Goal: Obtain resource: Download file/media

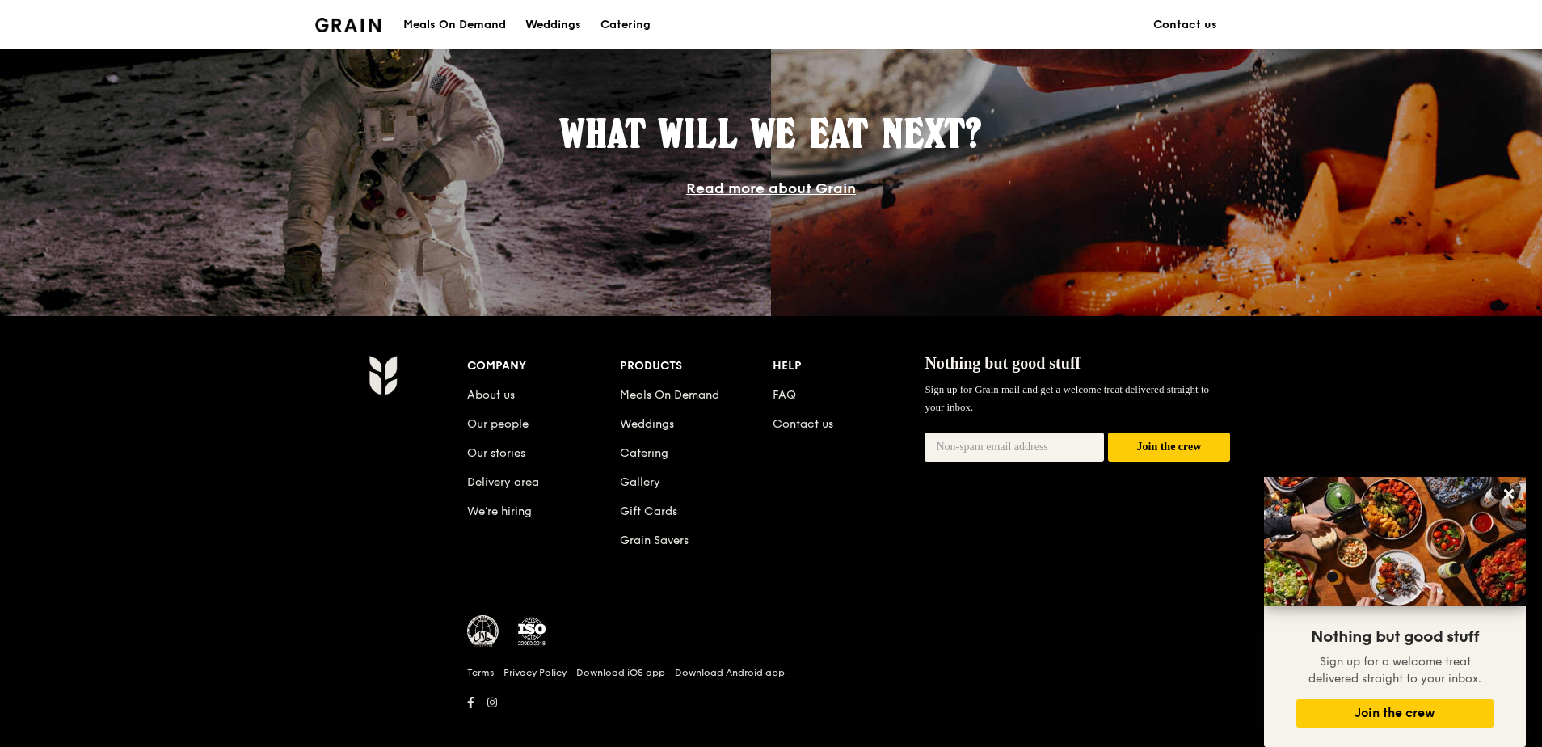
scroll to position [1425, 0]
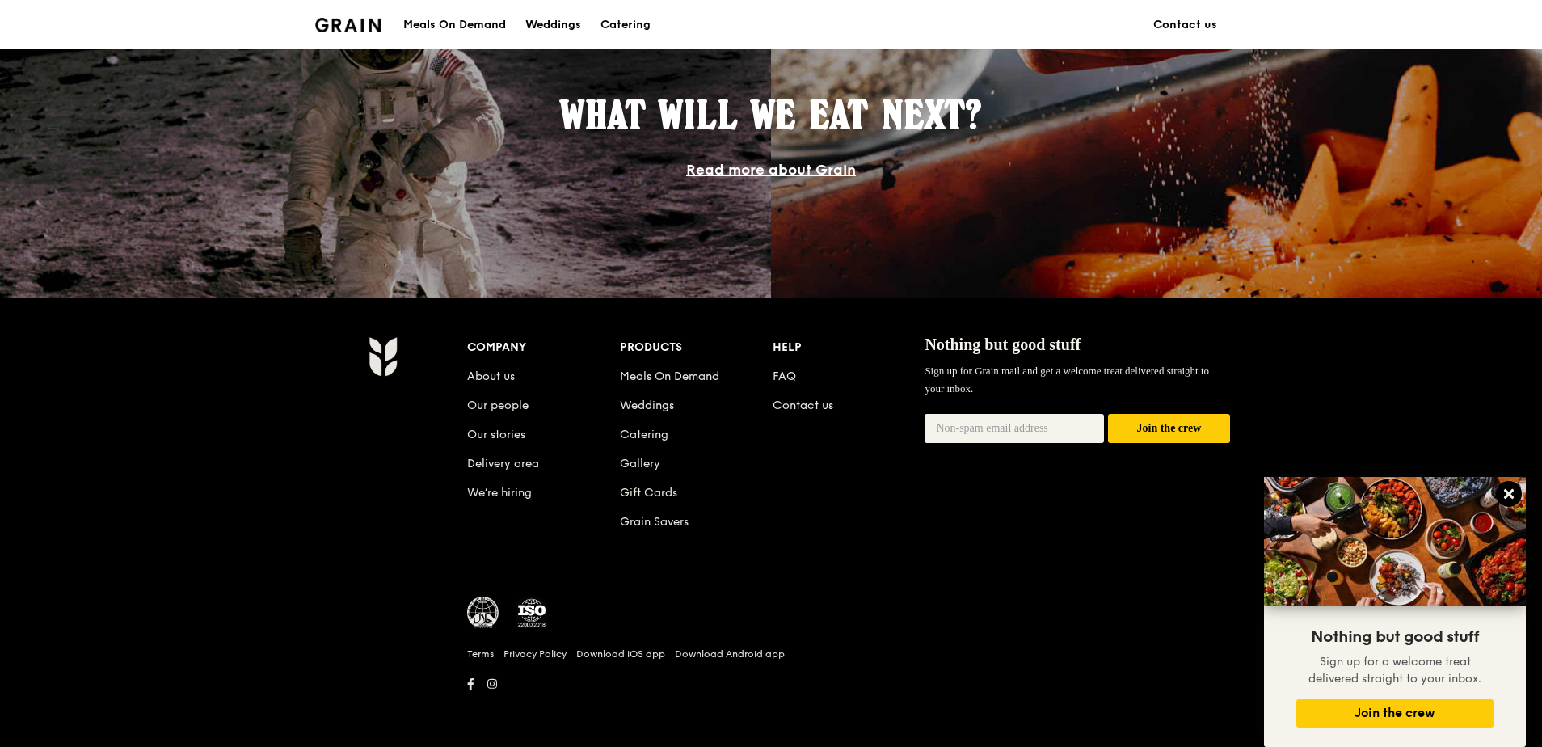
click at [1516, 497] on button at bounding box center [1508, 494] width 26 height 26
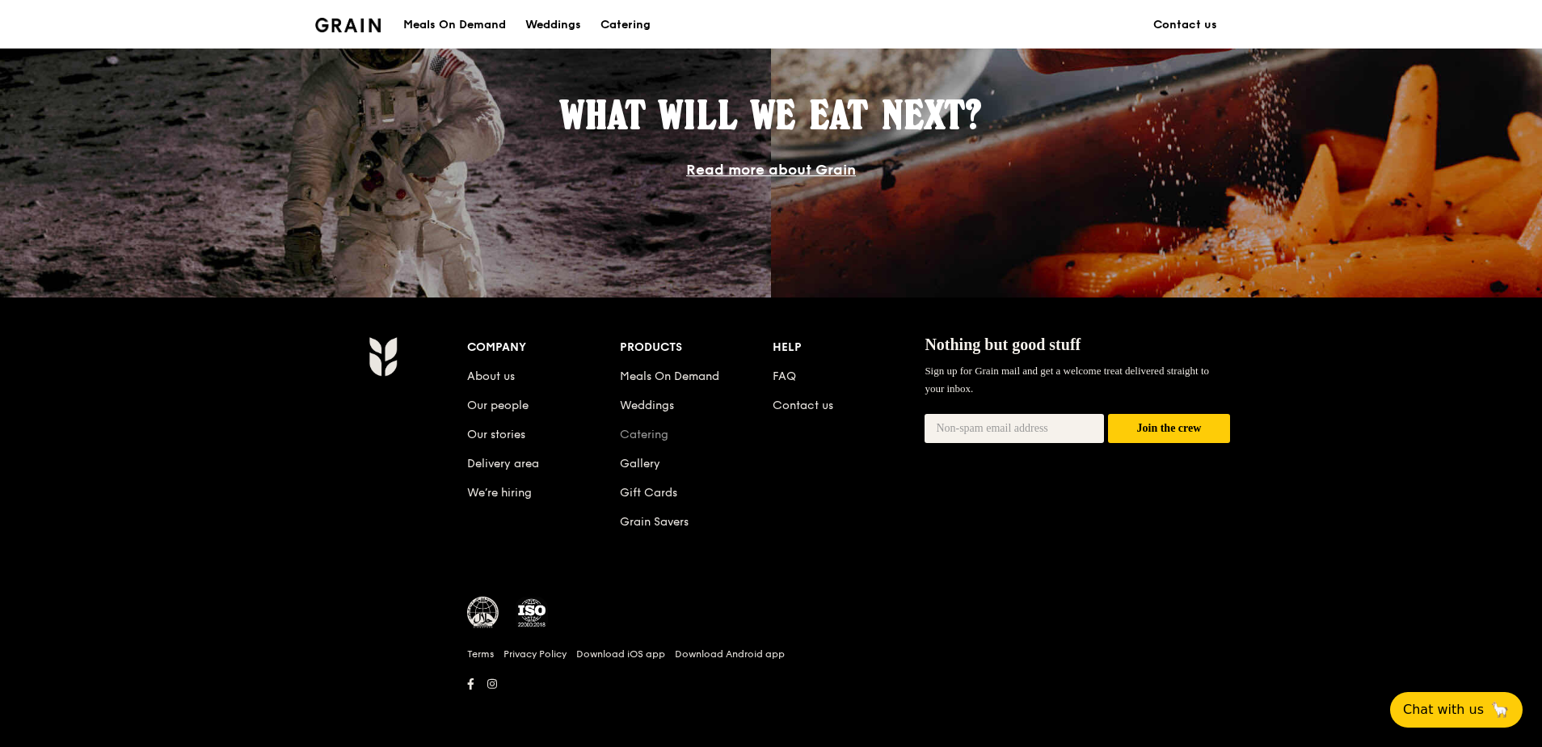
click at [645, 434] on link "Catering" at bounding box center [644, 434] width 48 height 14
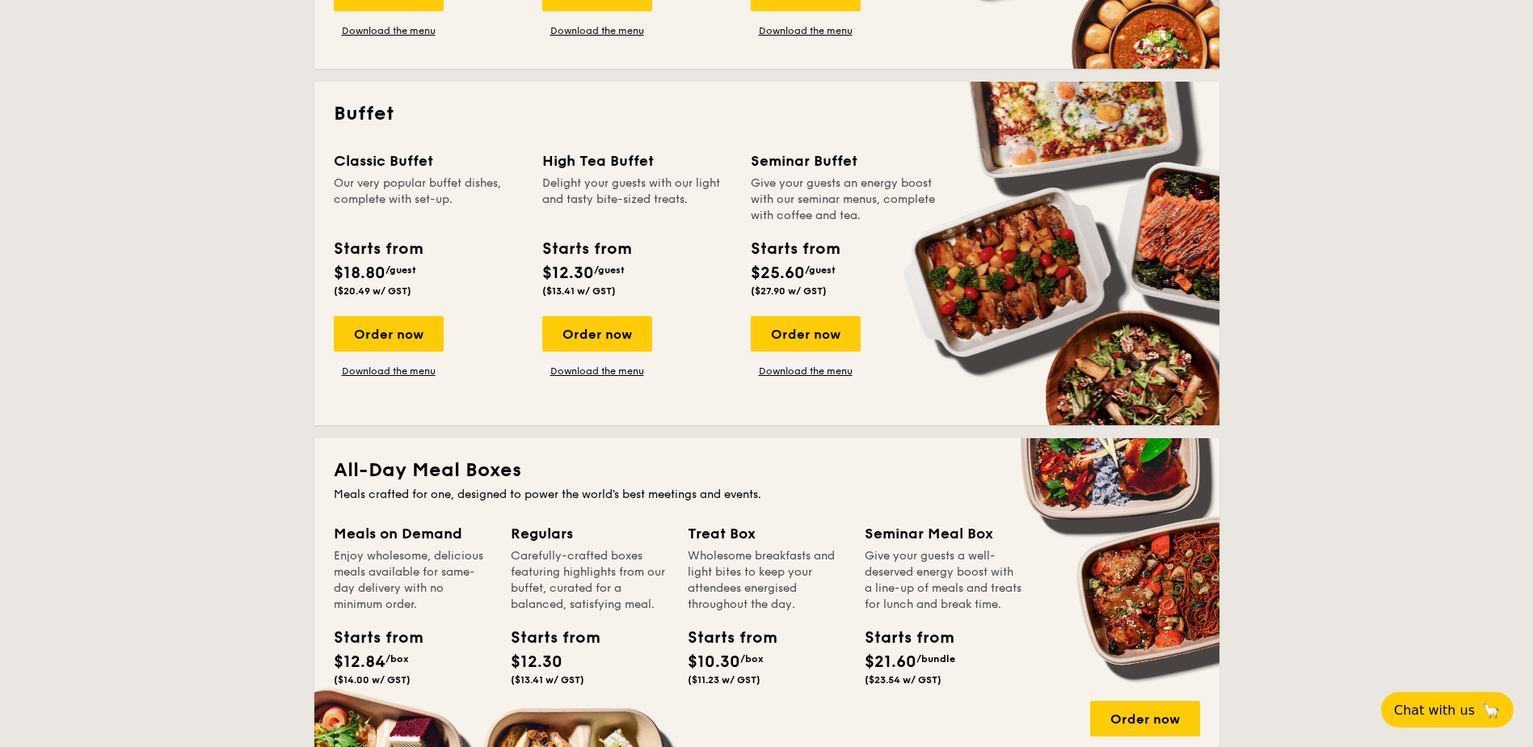
scroll to position [706, 0]
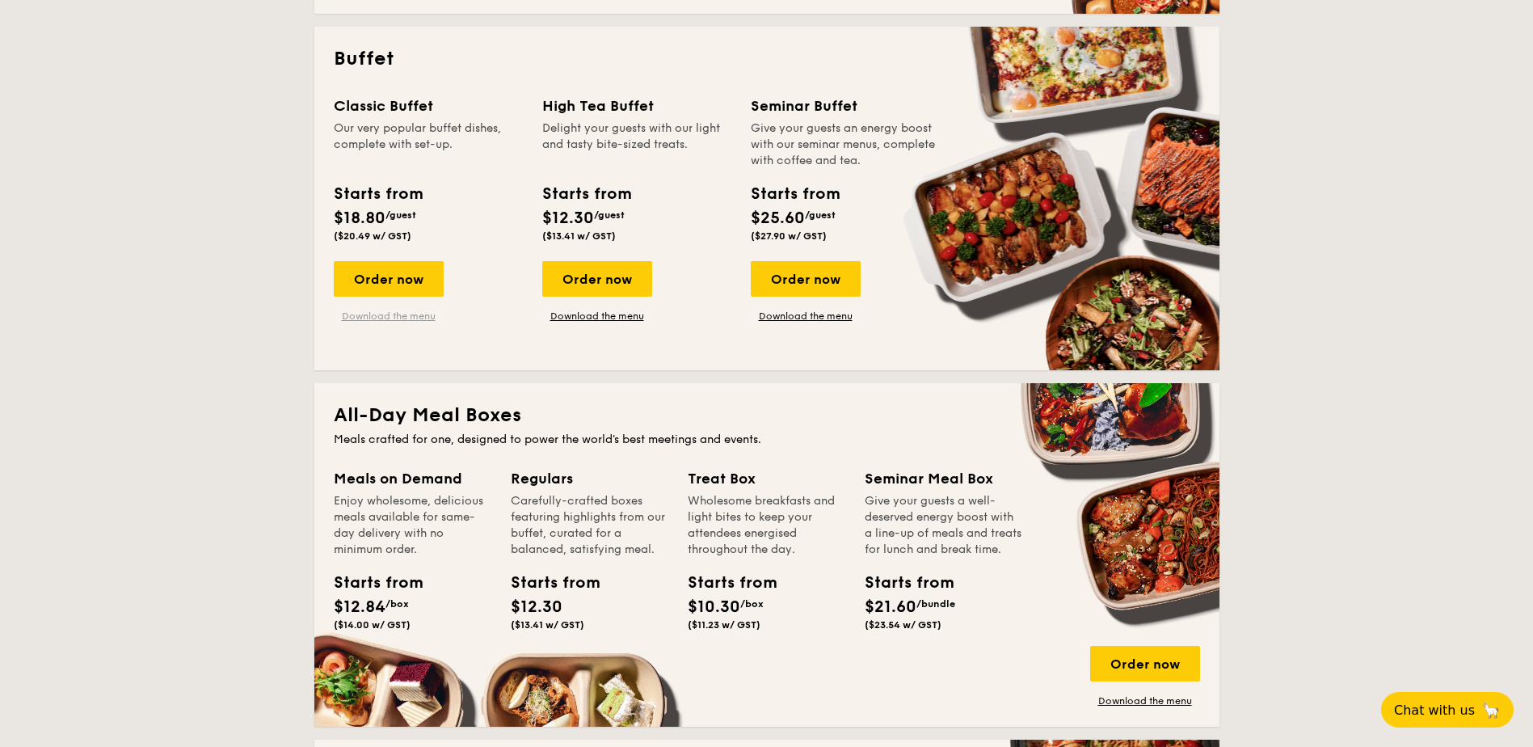
click at [366, 312] on link "Download the menu" at bounding box center [389, 315] width 110 height 13
click at [599, 316] on link "Download the menu" at bounding box center [597, 315] width 110 height 13
click at [408, 318] on link "Download the menu" at bounding box center [389, 315] width 110 height 13
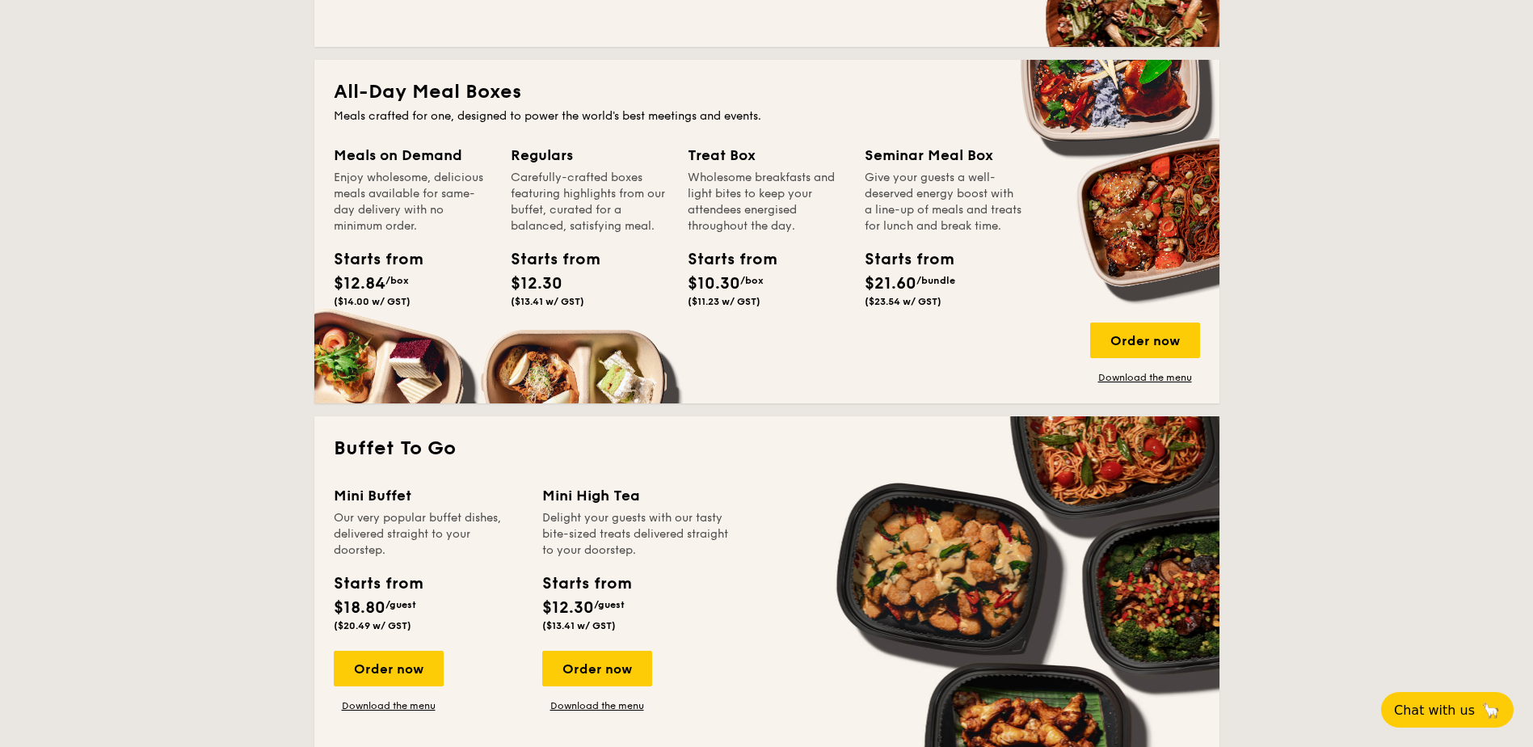
scroll to position [1110, 0]
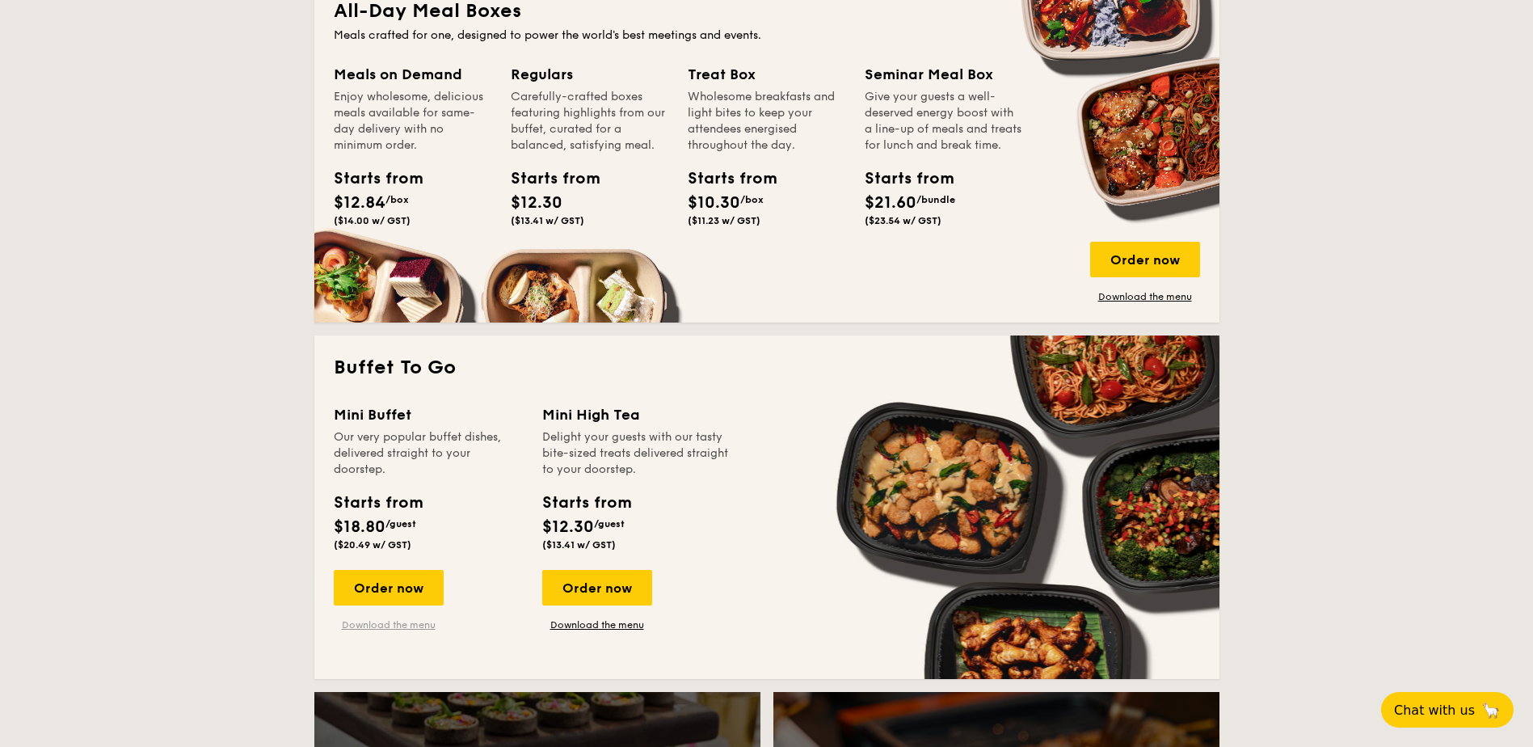
click at [381, 621] on link "Download the menu" at bounding box center [389, 624] width 110 height 13
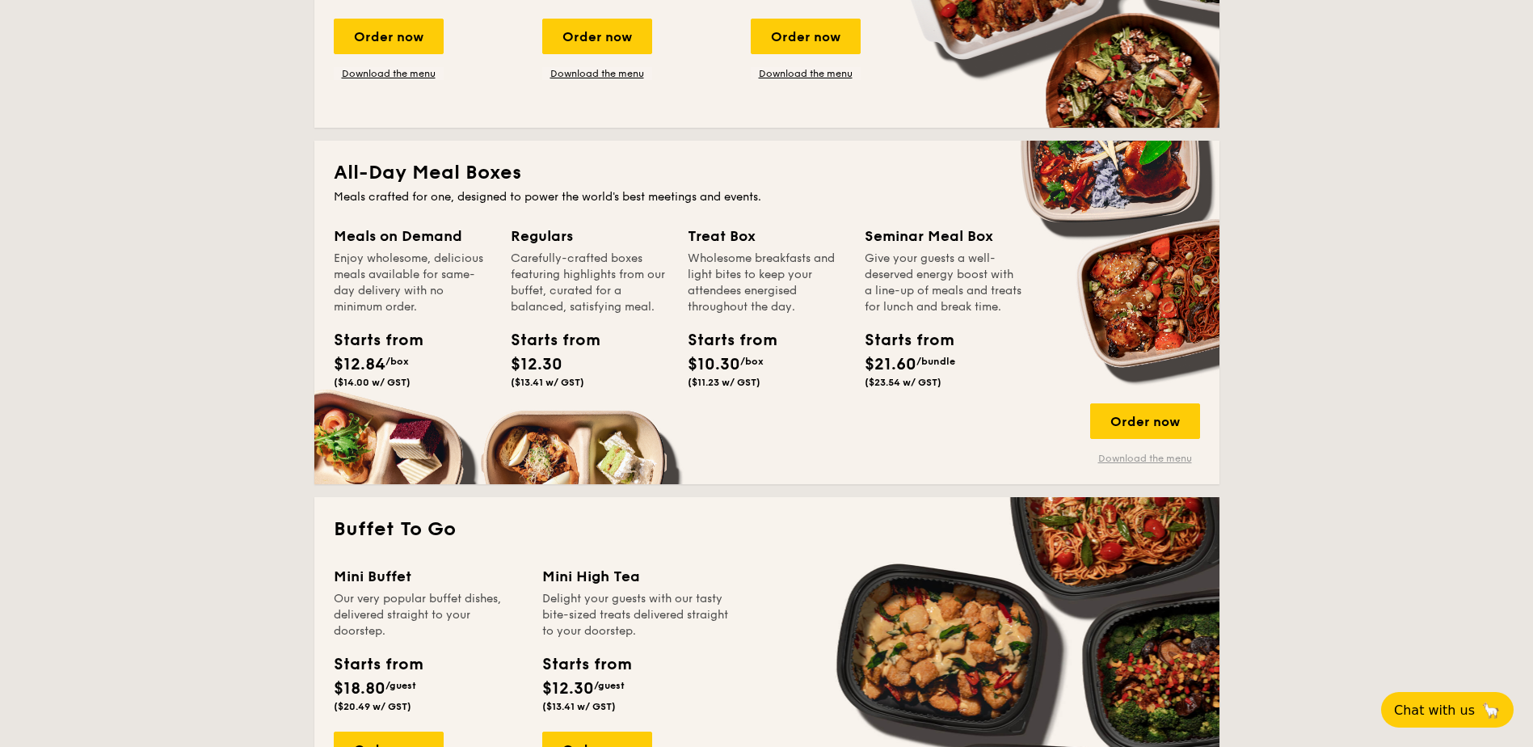
click at [1158, 460] on link "Download the menu" at bounding box center [1145, 458] width 110 height 13
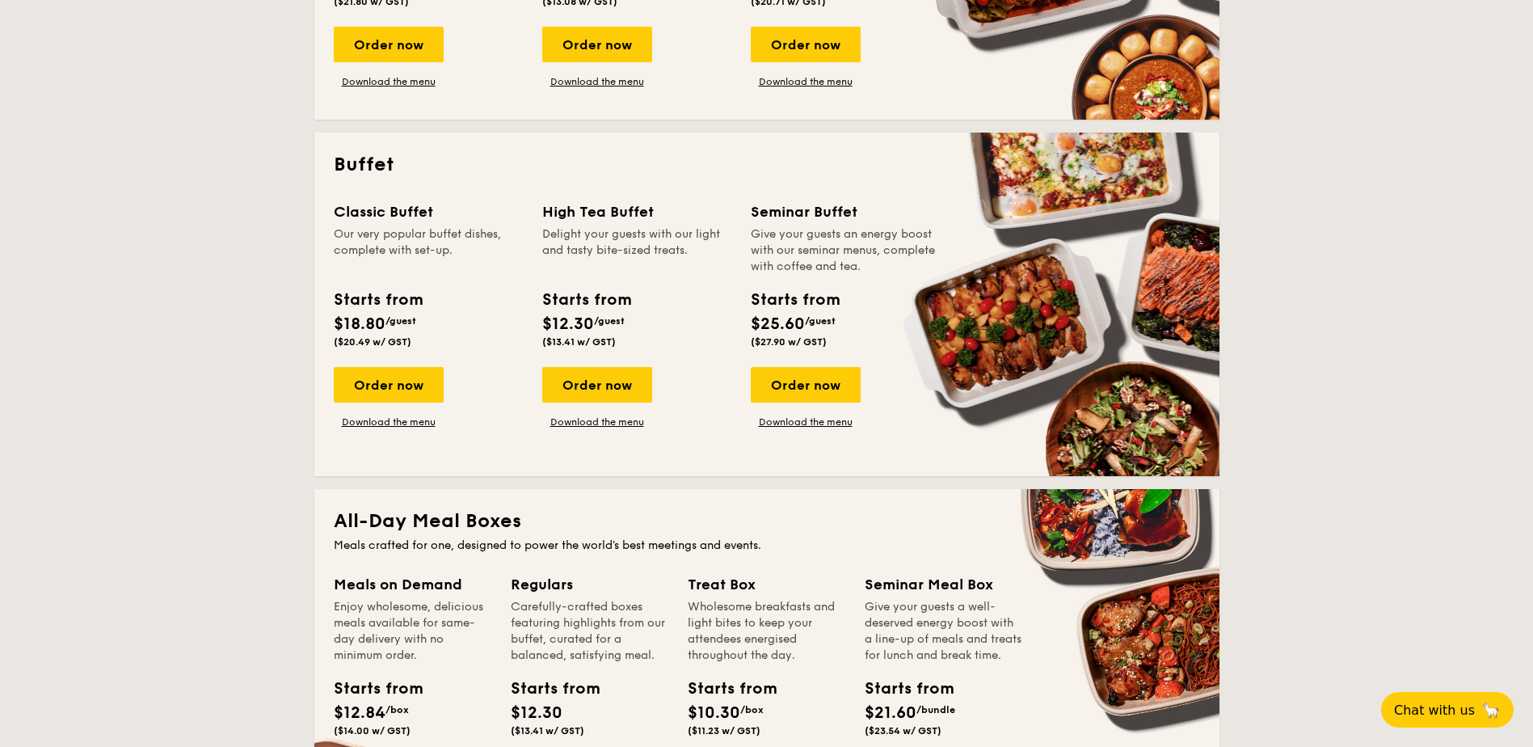
scroll to position [646, 0]
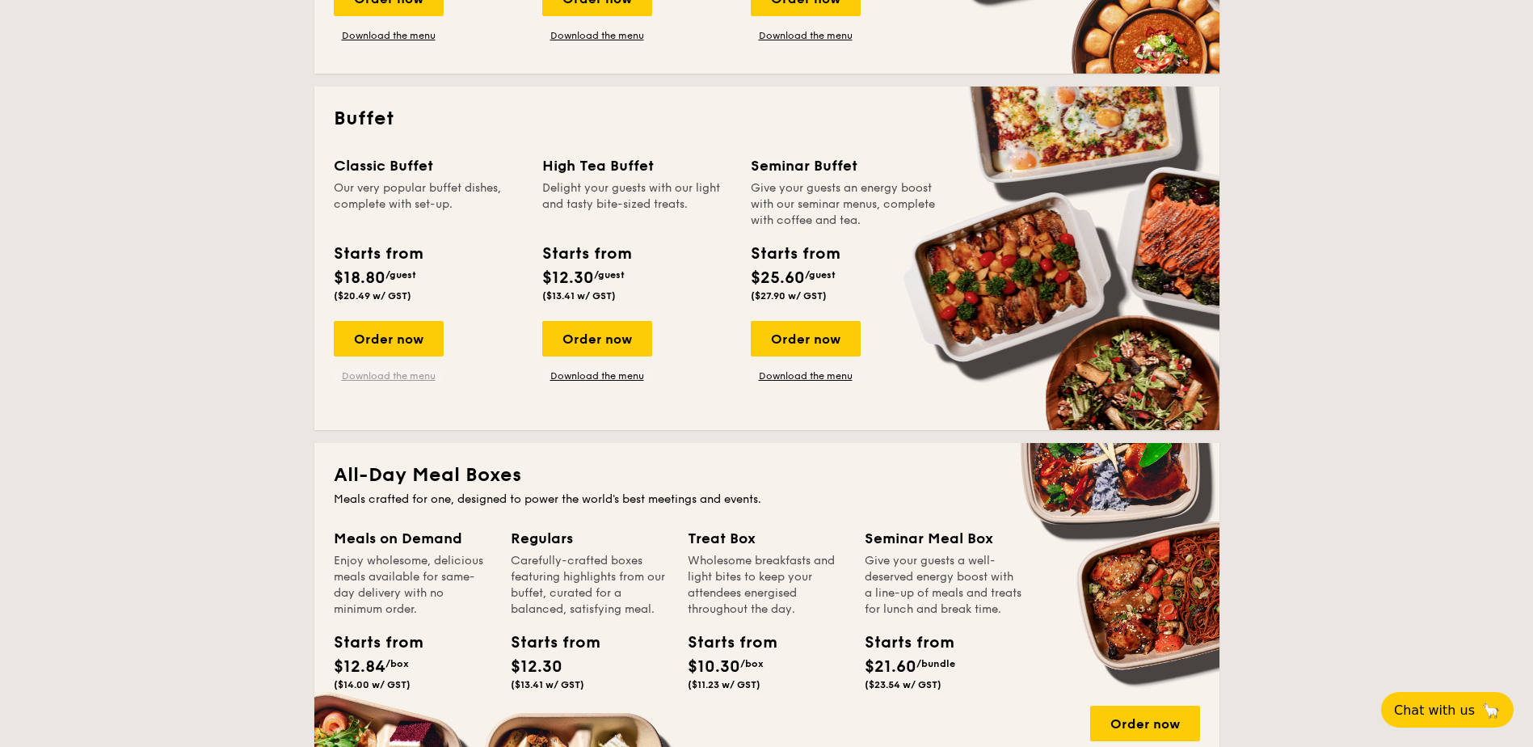
click at [371, 375] on link "Download the menu" at bounding box center [389, 375] width 110 height 13
click at [835, 378] on link "Download the menu" at bounding box center [806, 375] width 110 height 13
click at [381, 376] on link "Download the menu" at bounding box center [389, 375] width 110 height 13
click at [598, 373] on link "Download the menu" at bounding box center [597, 375] width 110 height 13
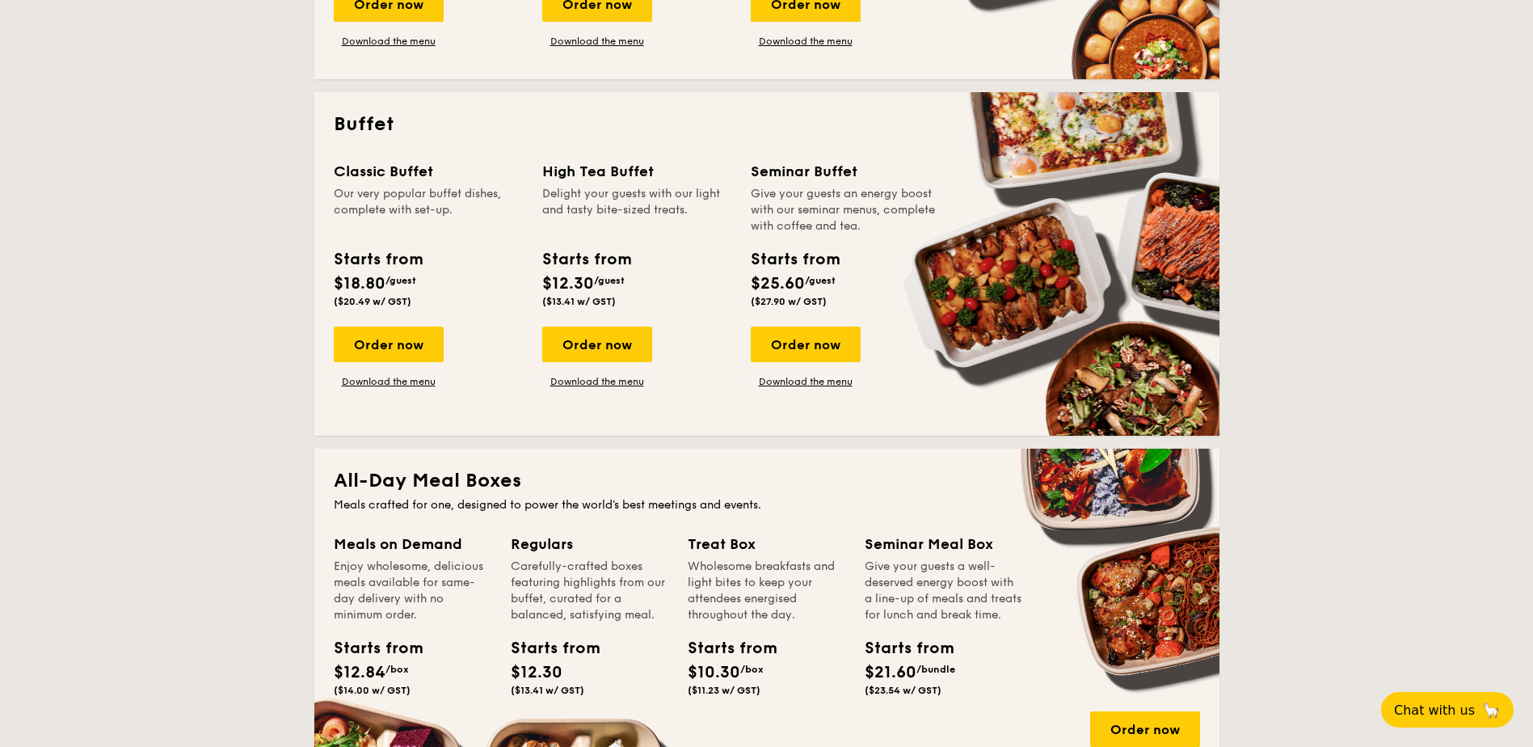
scroll to position [727, 0]
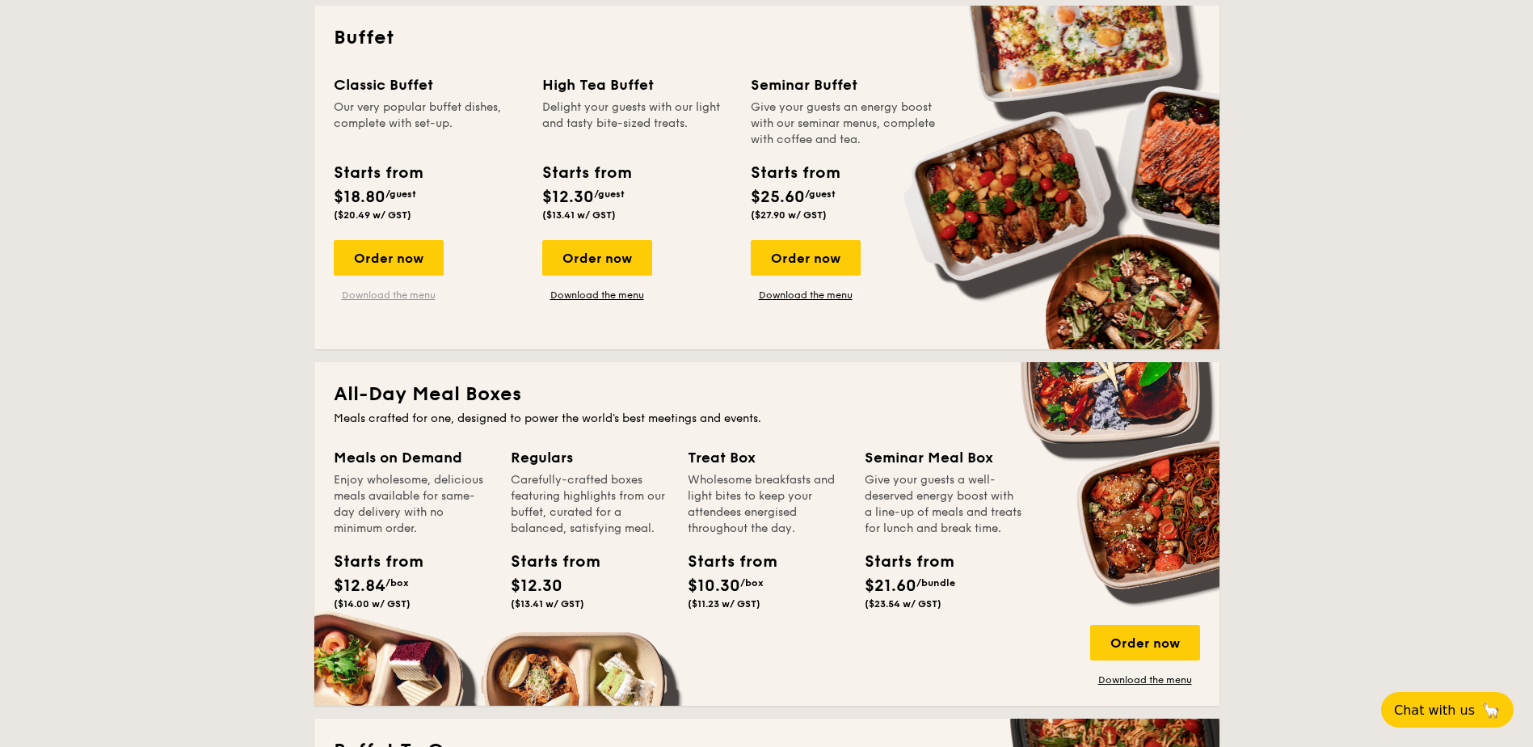
click at [409, 296] on link "Download the menu" at bounding box center [389, 294] width 110 height 13
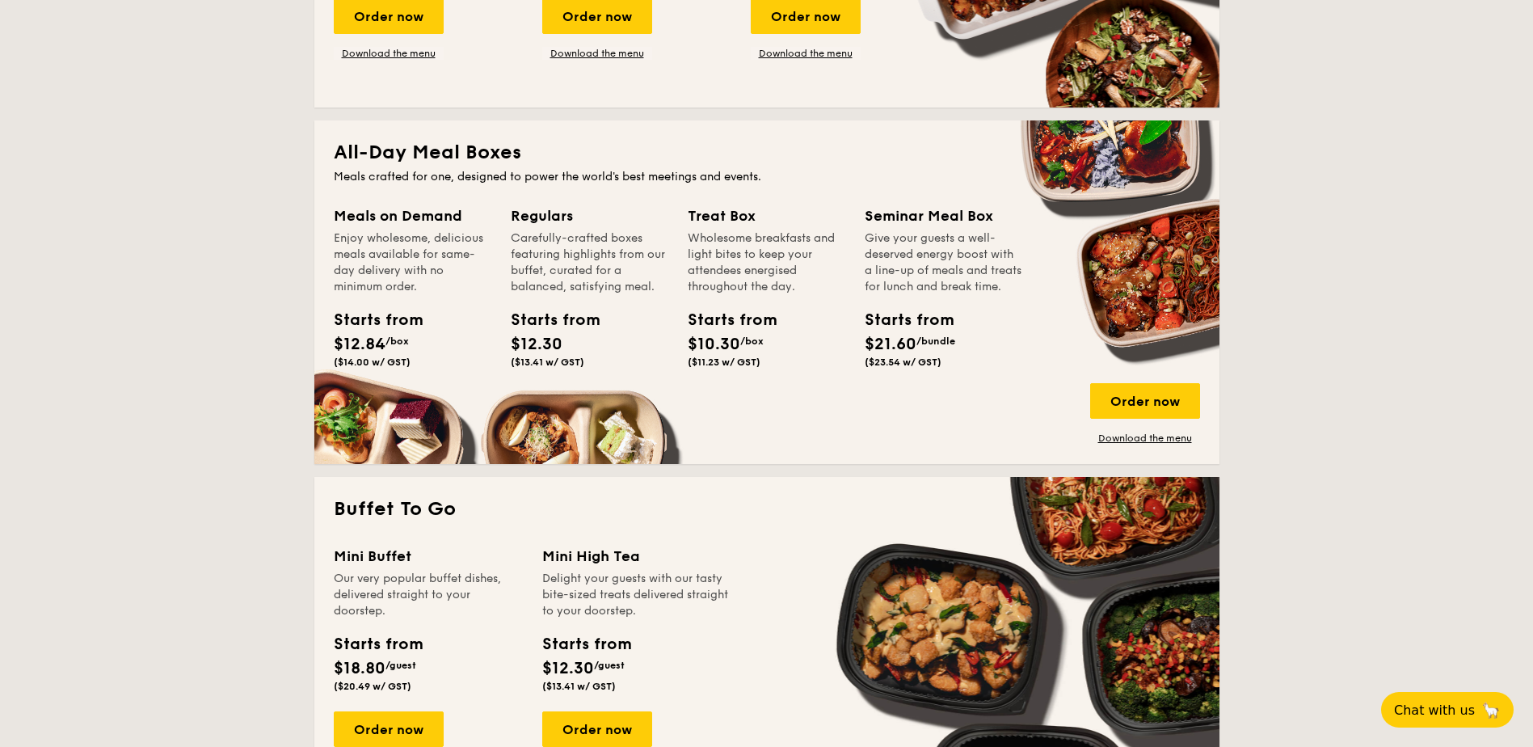
scroll to position [970, 0]
click at [1138, 440] on link "Download the menu" at bounding box center [1145, 437] width 110 height 13
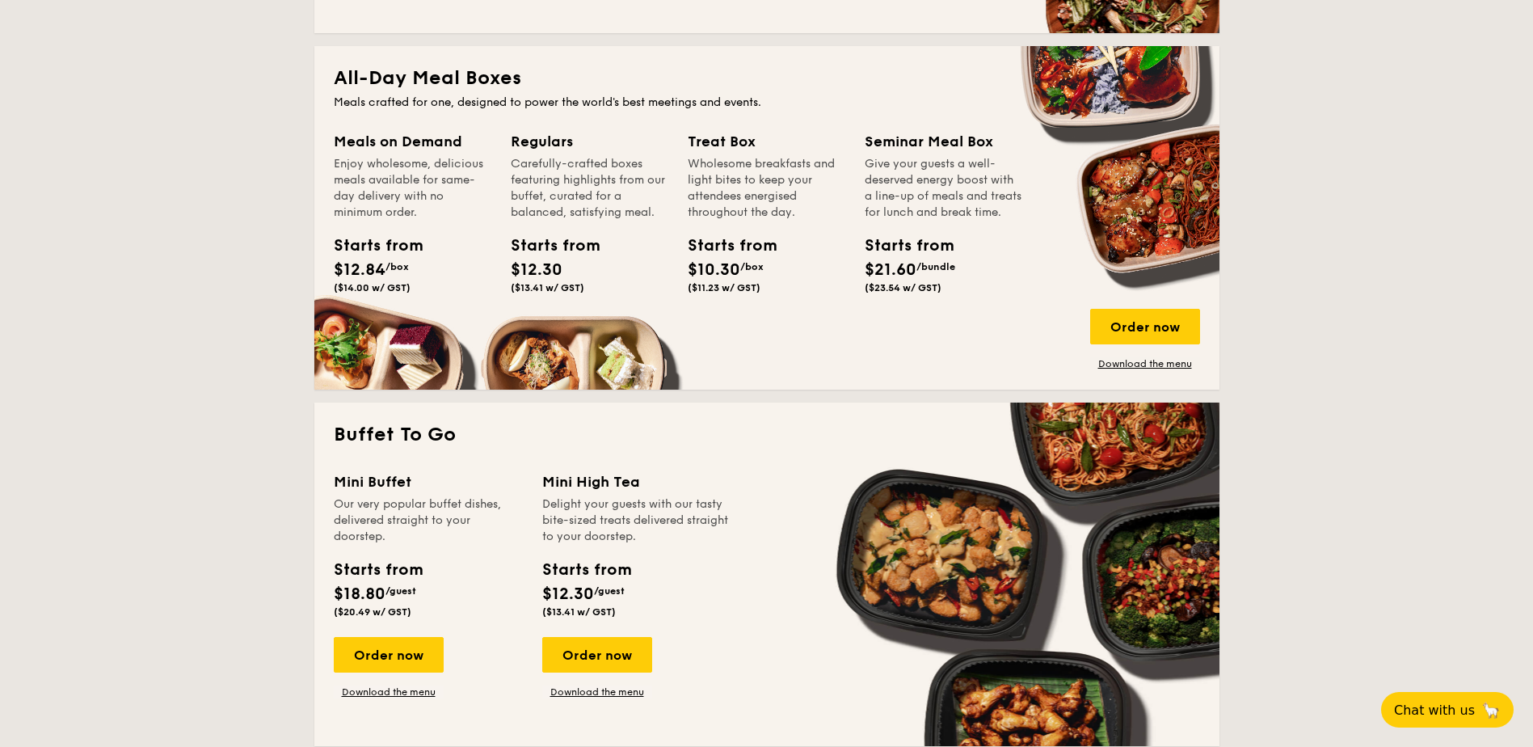
scroll to position [1212, 0]
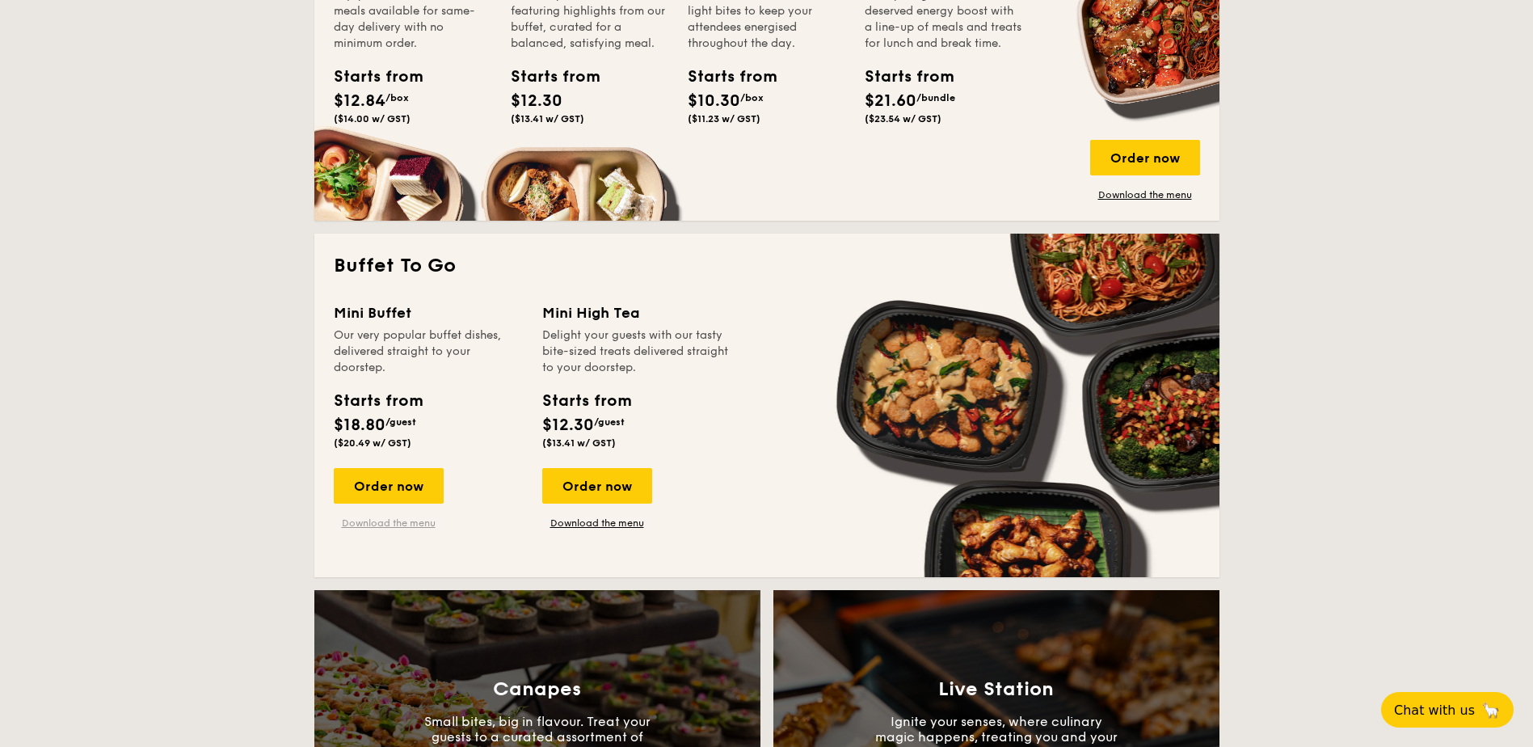
click at [388, 523] on link "Download the menu" at bounding box center [389, 522] width 110 height 13
